Goal: Unclear: Browse casually

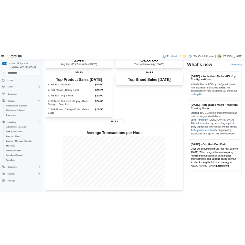
scroll to position [171, 0]
